Goal: Navigation & Orientation: Find specific page/section

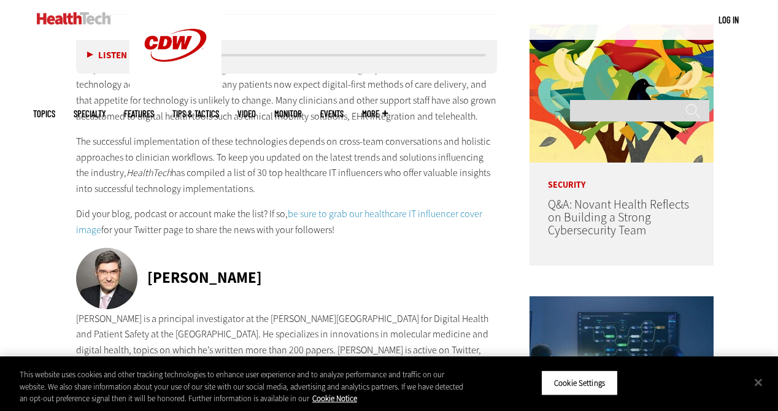
scroll to position [721, 0]
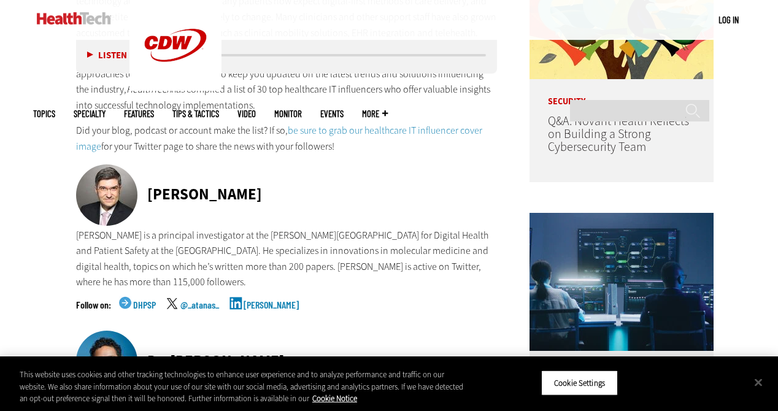
click at [280, 303] on link "[PERSON_NAME]" at bounding box center [271, 315] width 55 height 31
click at [402, 128] on link "be sure to grab our healthcare IT influencer cover image" at bounding box center [279, 138] width 406 height 29
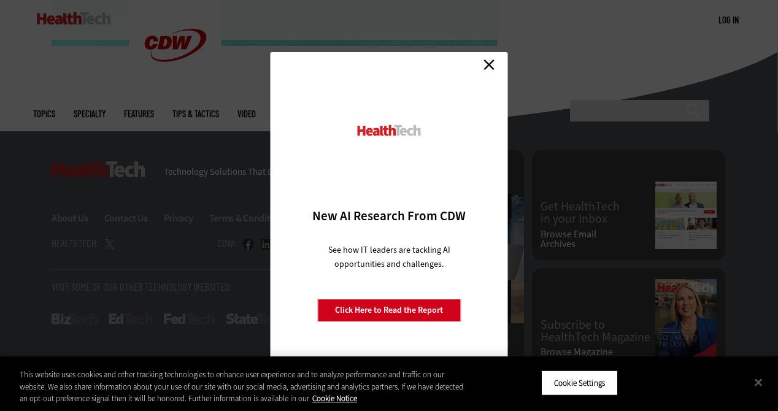
scroll to position [1050, 0]
click at [492, 66] on link "Close" at bounding box center [489, 64] width 18 height 18
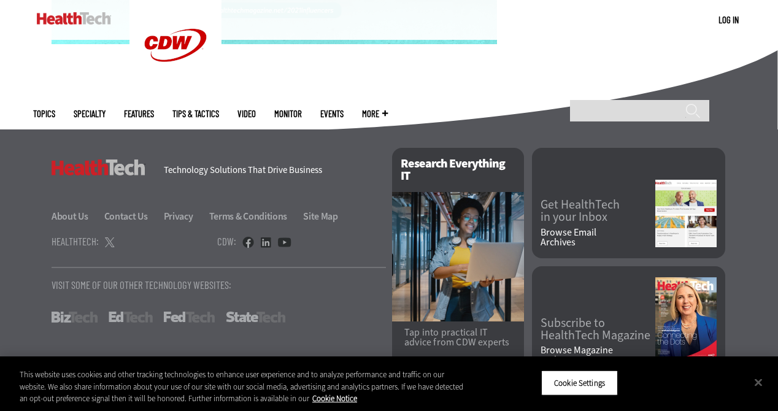
click at [219, 109] on link "Tips & Tactics" at bounding box center [196, 113] width 47 height 9
